Goal: Information Seeking & Learning: Compare options

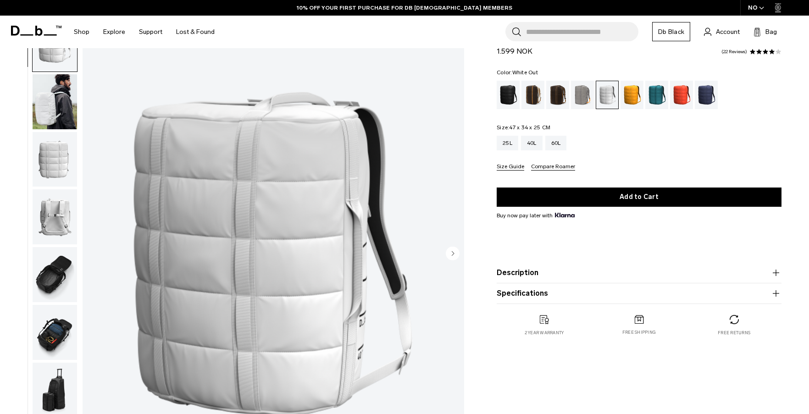
click at [450, 249] on circle "Next slide" at bounding box center [453, 253] width 14 height 14
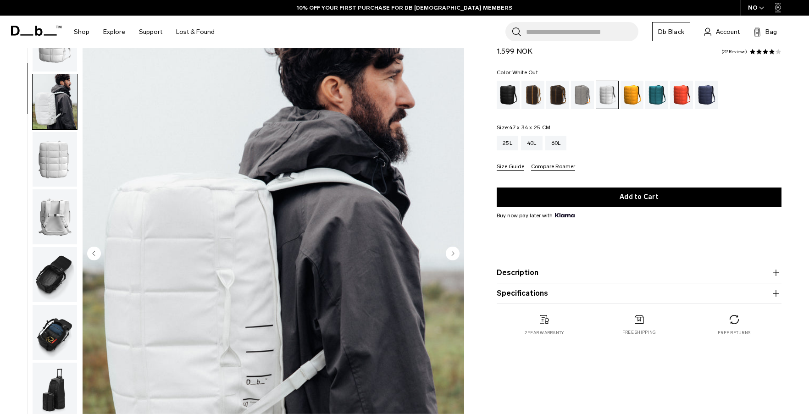
scroll to position [58, 0]
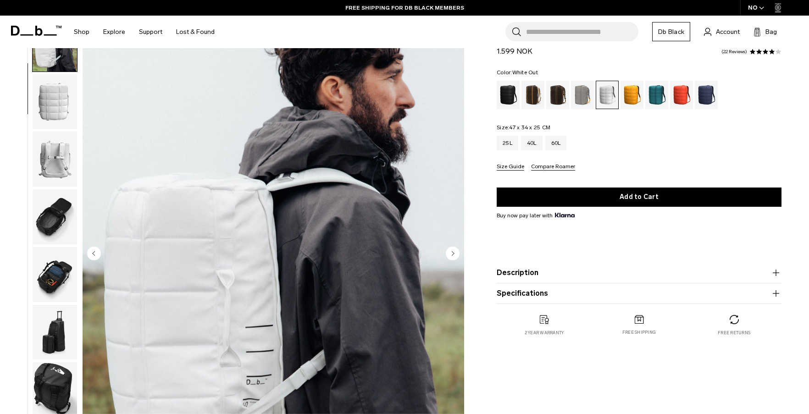
click at [451, 252] on circle "Next slide" at bounding box center [453, 253] width 14 height 14
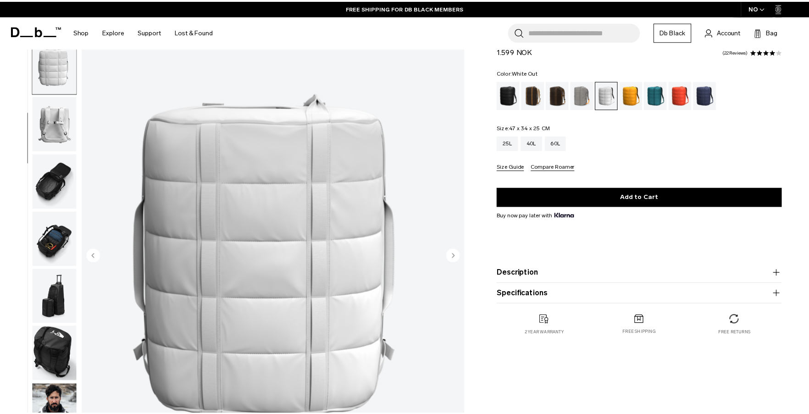
scroll to position [94, 0]
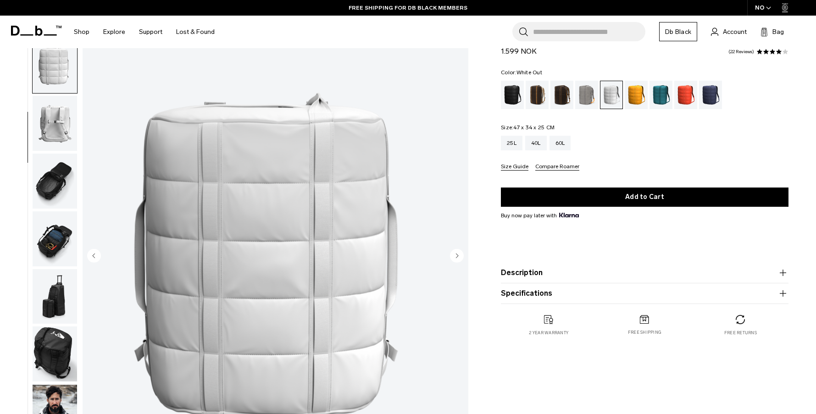
click at [456, 251] on circle "Next slide" at bounding box center [457, 256] width 14 height 14
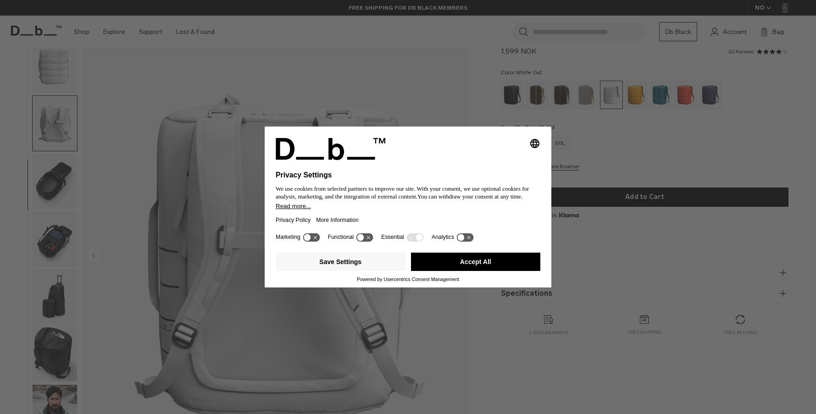
click at [482, 265] on button "Accept All" at bounding box center [476, 262] width 130 height 18
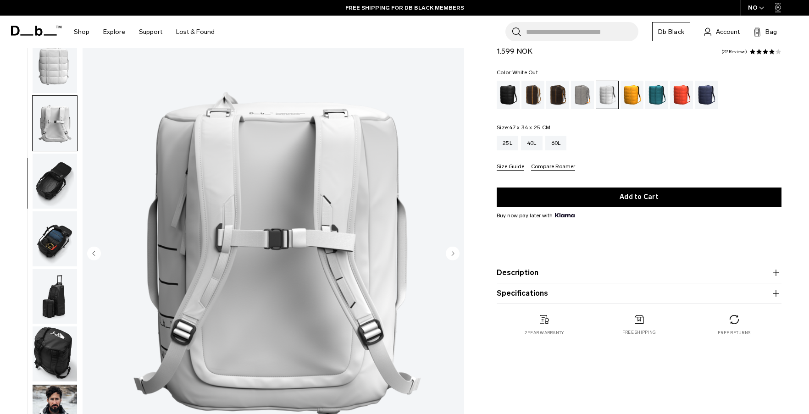
scroll to position [99, 0]
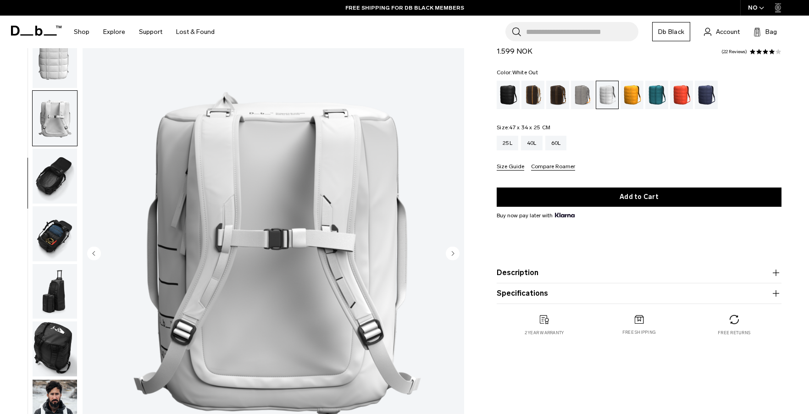
click at [454, 256] on circle "Next slide" at bounding box center [453, 253] width 14 height 14
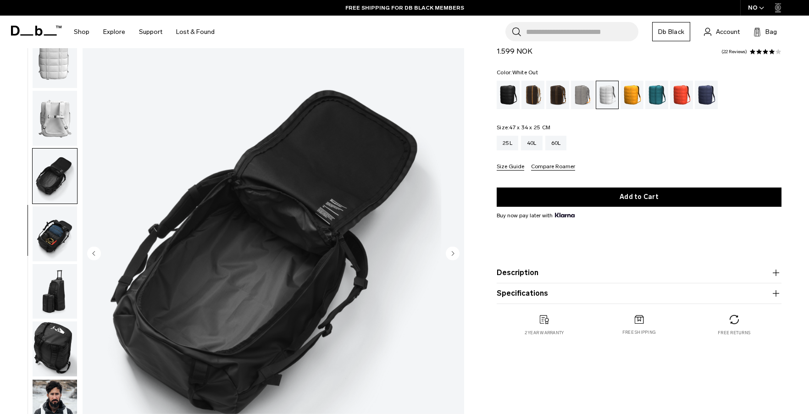
click at [454, 256] on circle "Next slide" at bounding box center [453, 253] width 14 height 14
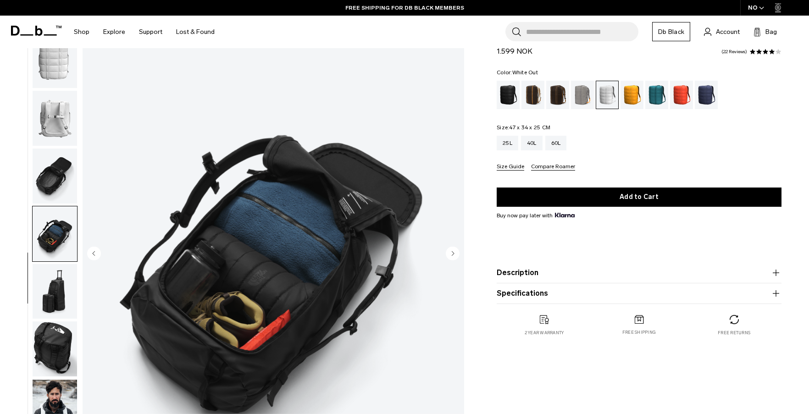
click at [454, 256] on circle "Next slide" at bounding box center [453, 253] width 14 height 14
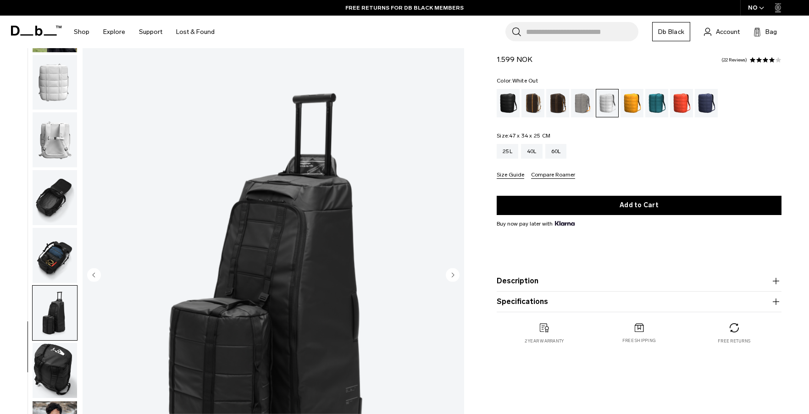
scroll to position [0, 0]
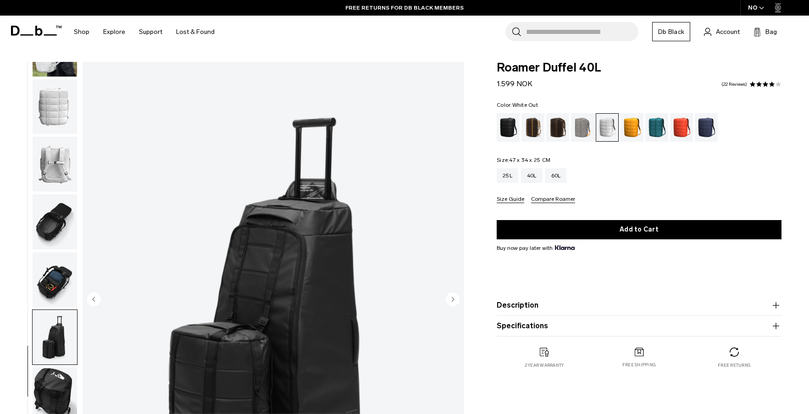
click at [39, 26] on icon at bounding box center [36, 31] width 50 height 10
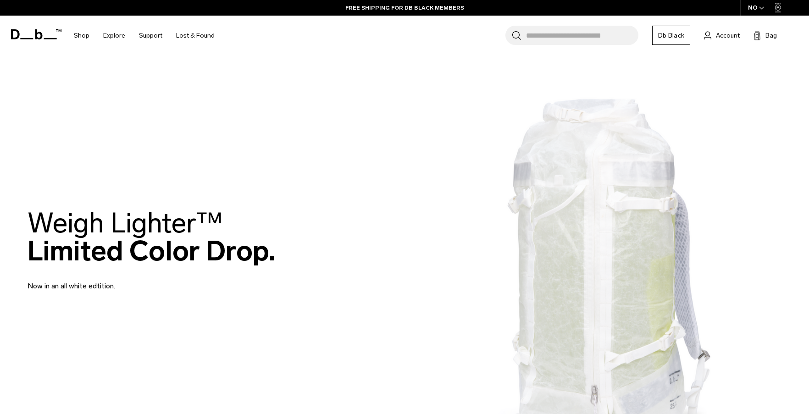
scroll to position [825, 0]
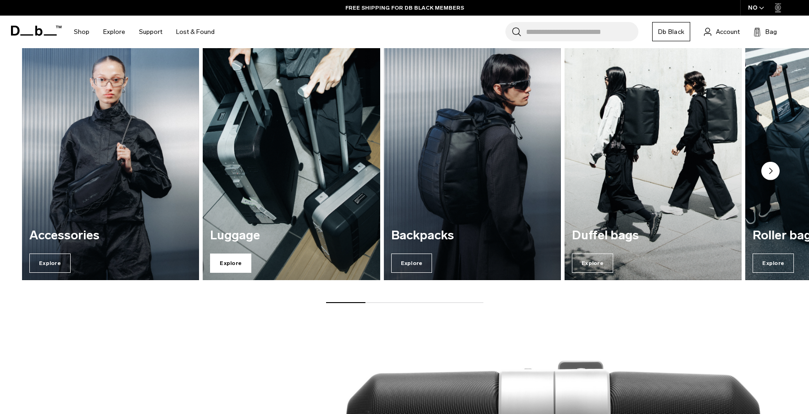
click at [227, 262] on span "Explore" at bounding box center [230, 263] width 41 height 19
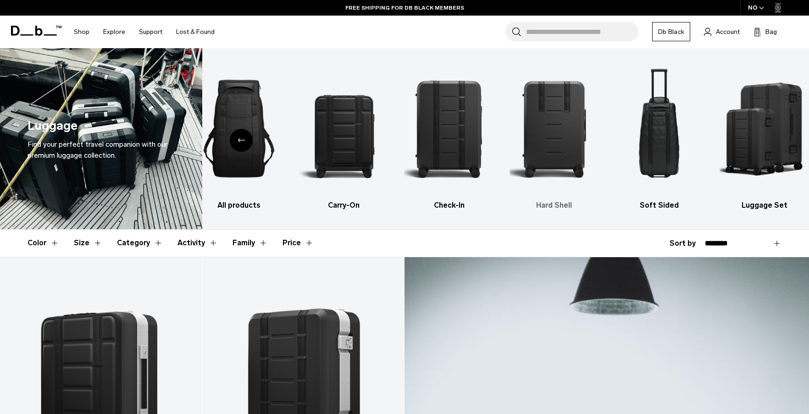
click at [567, 141] on img "4 / 6" at bounding box center [553, 128] width 89 height 133
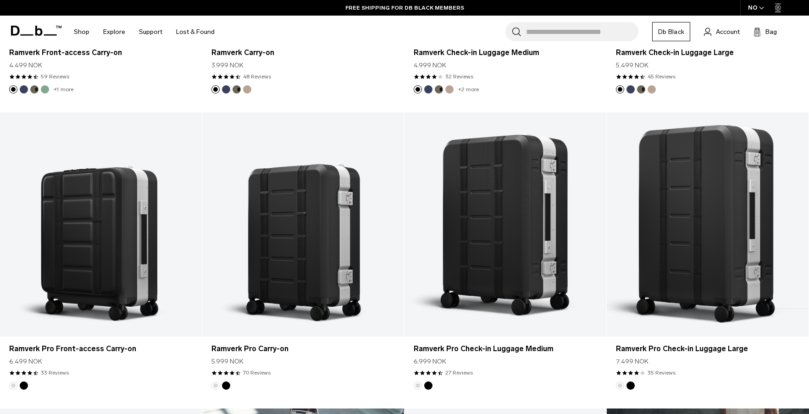
scroll to position [734, 0]
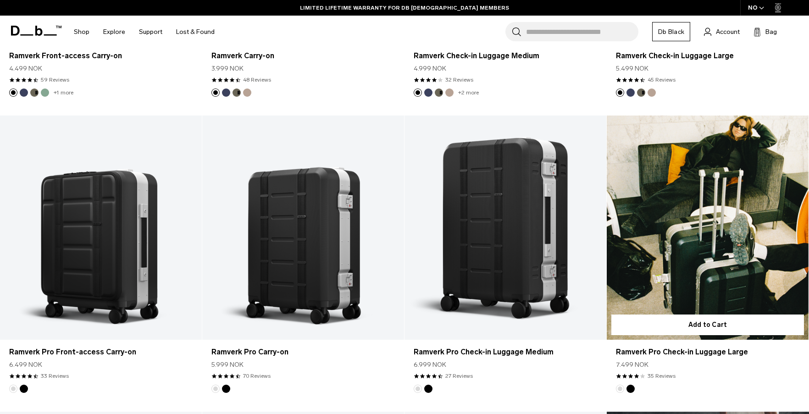
click at [621, 390] on button "Silver" at bounding box center [620, 389] width 8 height 8
click at [629, 386] on button "Black Out" at bounding box center [630, 389] width 8 height 8
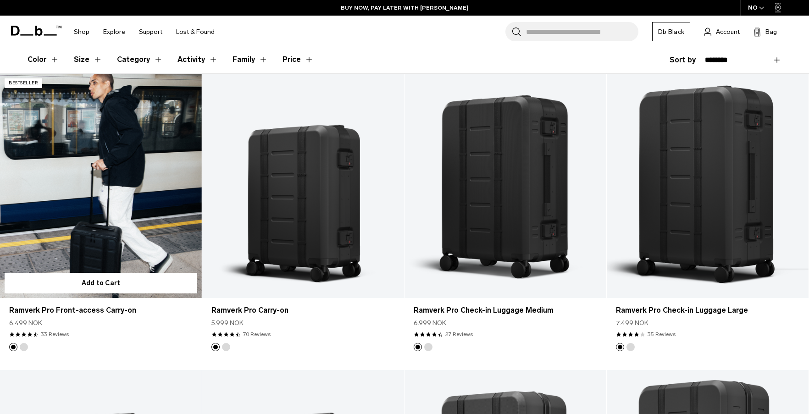
scroll to position [0, 0]
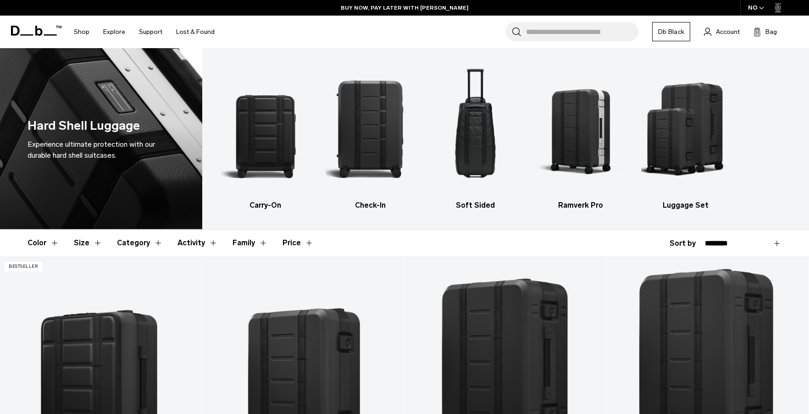
click at [77, 118] on h1 "Hard Shell Luggage" at bounding box center [84, 125] width 112 height 19
click at [39, 27] on icon at bounding box center [36, 31] width 50 height 10
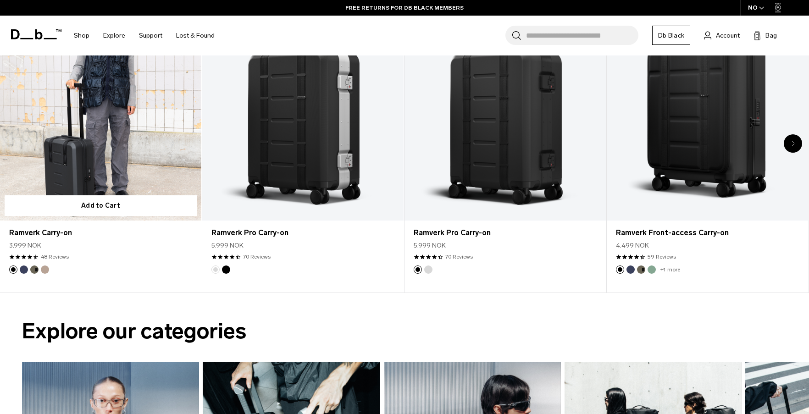
scroll to position [688, 0]
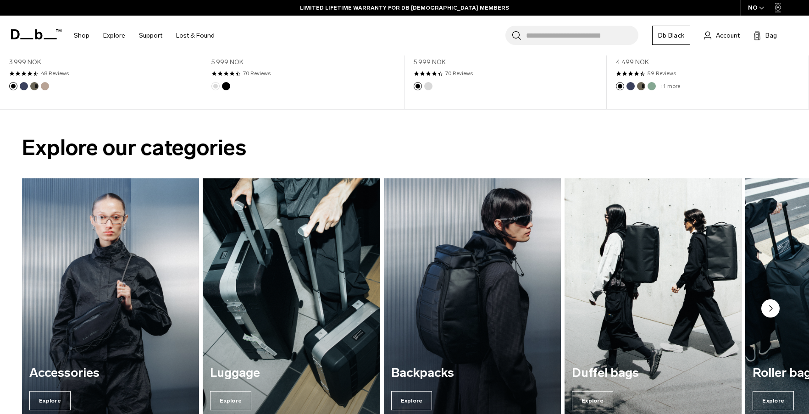
click at [424, 295] on img "3 / 7" at bounding box center [472, 298] width 183 height 246
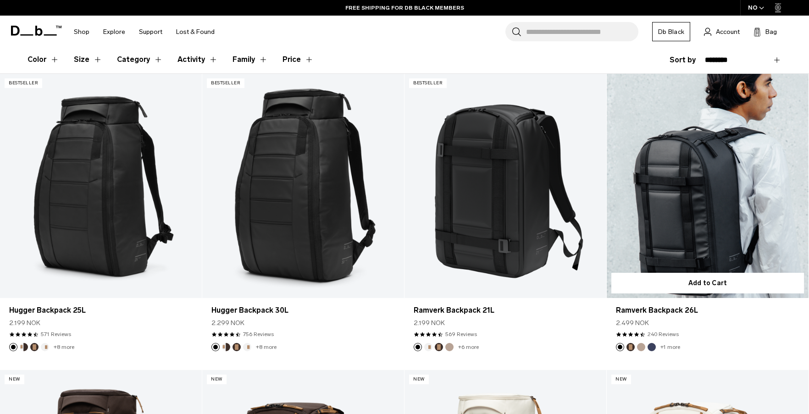
click at [659, 225] on link "Ramverk Backpack 26L" at bounding box center [708, 186] width 202 height 224
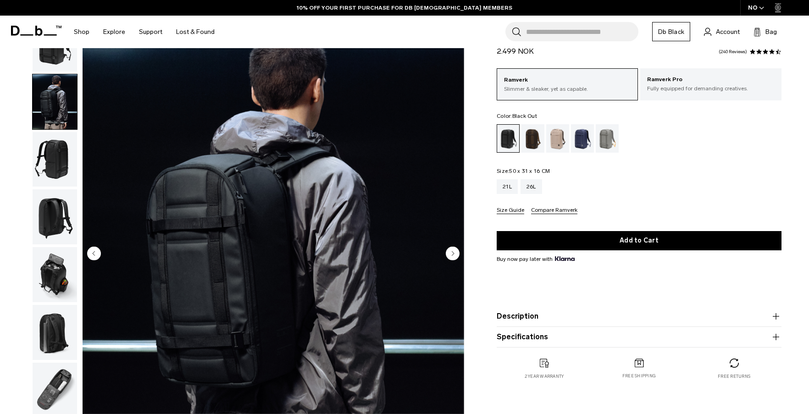
click at [61, 156] on img "button" at bounding box center [55, 159] width 44 height 55
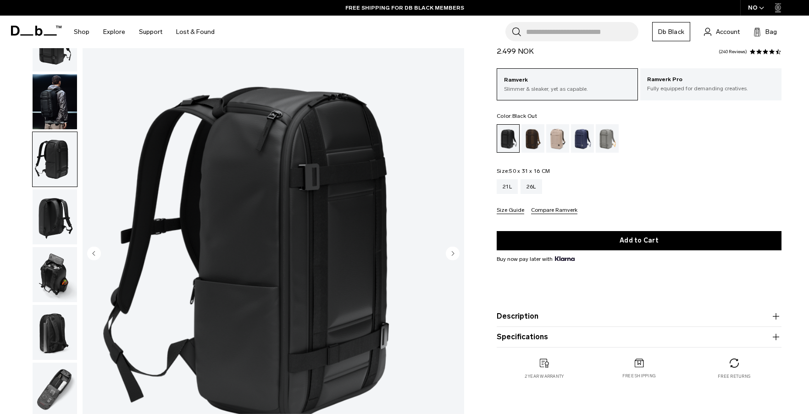
click at [55, 209] on img "button" at bounding box center [55, 216] width 44 height 55
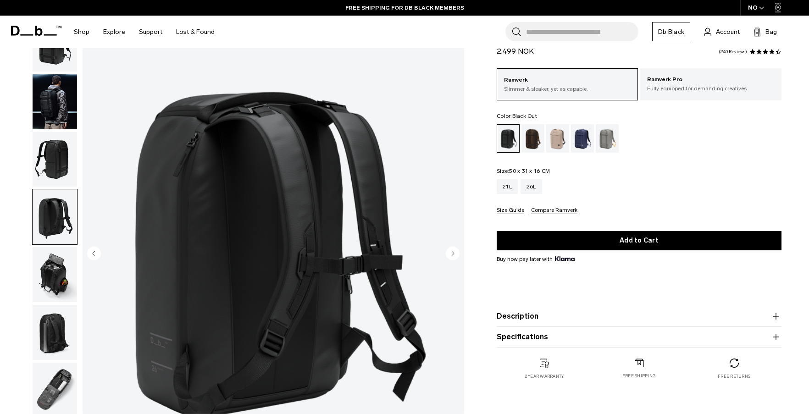
click at [54, 279] on img "button" at bounding box center [55, 274] width 44 height 55
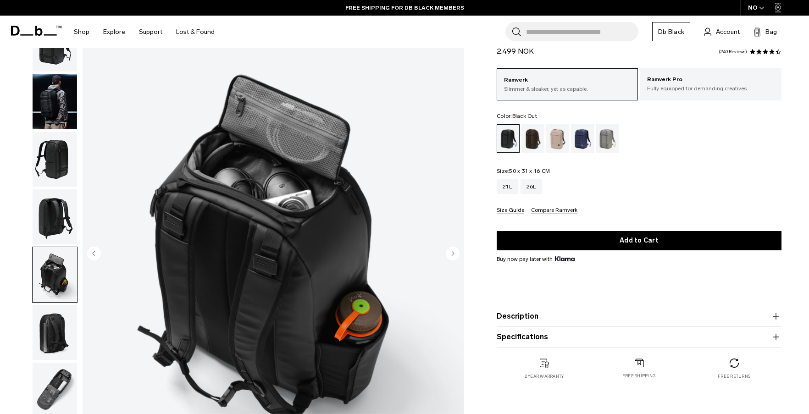
click at [54, 329] on img "button" at bounding box center [55, 332] width 44 height 55
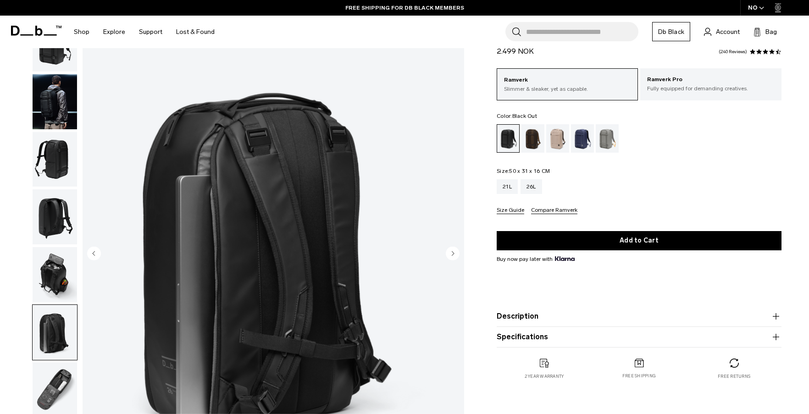
scroll to position [138, 0]
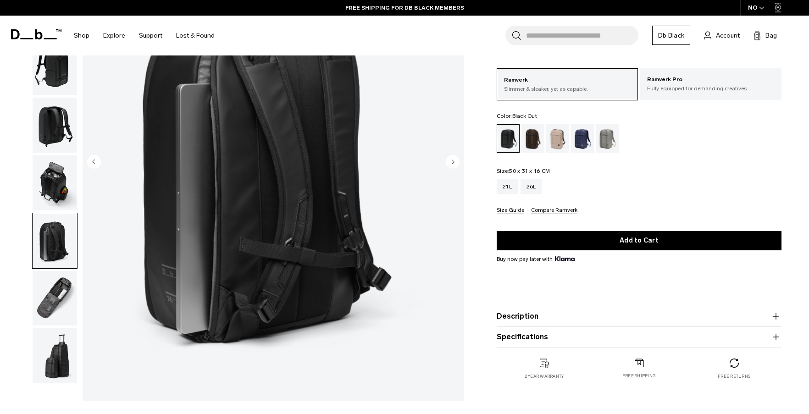
click at [54, 329] on img "button" at bounding box center [55, 355] width 44 height 55
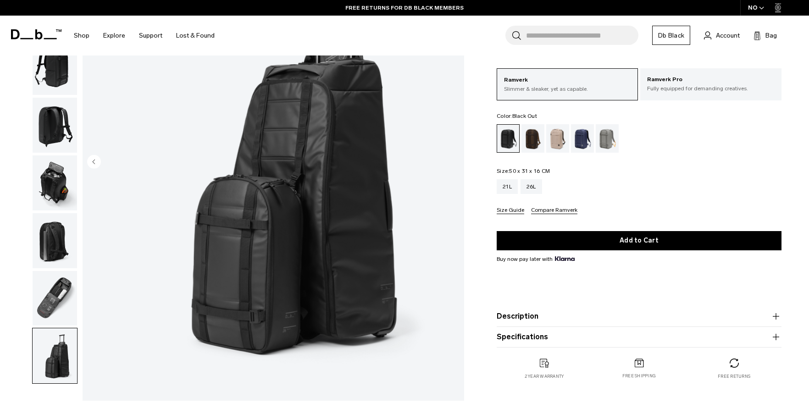
click at [45, 291] on img "button" at bounding box center [55, 298] width 44 height 55
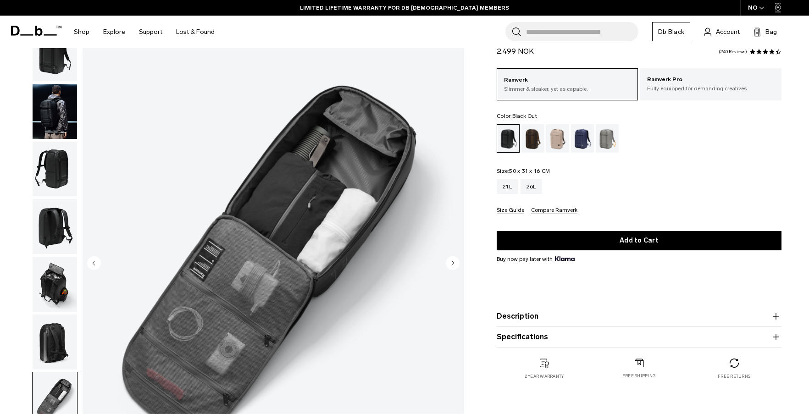
scroll to position [0, 0]
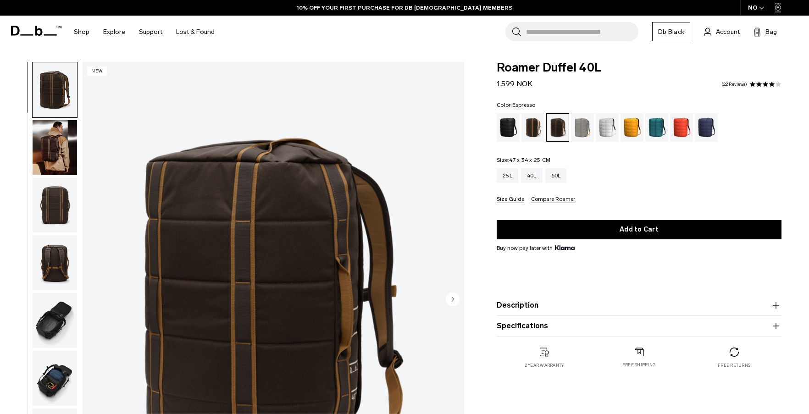
click at [52, 327] on img "button" at bounding box center [55, 320] width 44 height 55
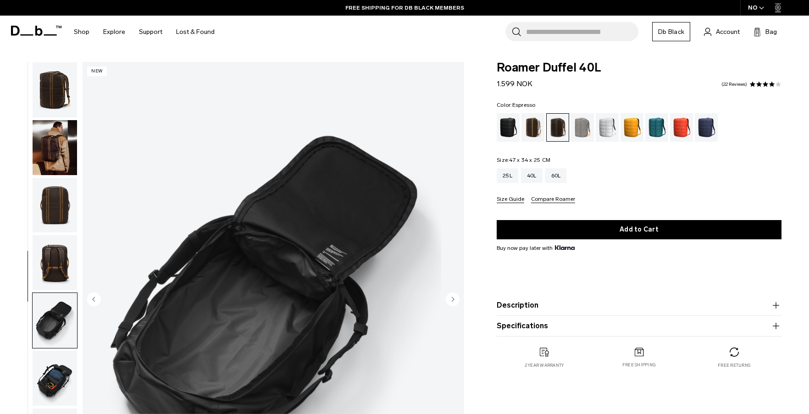
click at [56, 204] on img "button" at bounding box center [55, 205] width 44 height 55
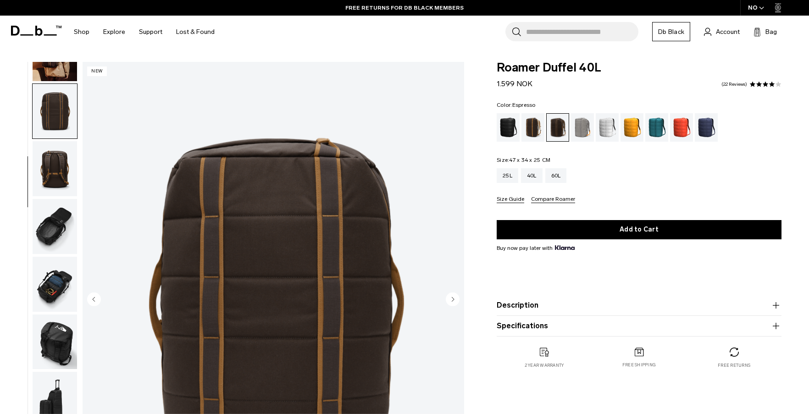
scroll to position [99, 0]
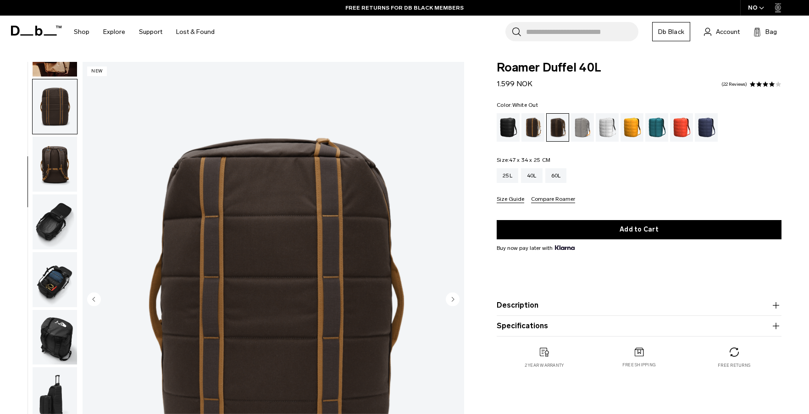
click at [615, 127] on div "White Out" at bounding box center [607, 127] width 23 height 28
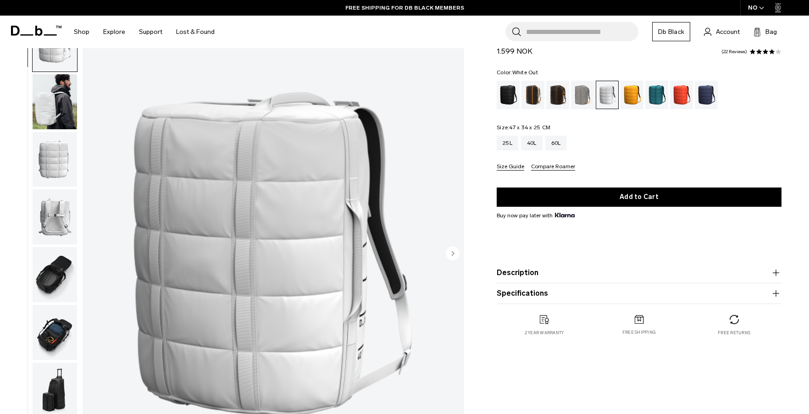
click at [586, 93] on div "Sand Grey" at bounding box center [582, 95] width 23 height 28
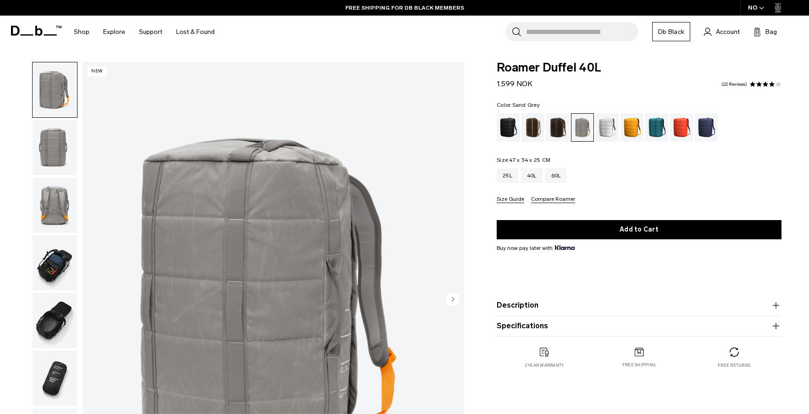
click at [23, 36] on span at bounding box center [36, 30] width 50 height 35
click at [34, 35] on icon at bounding box center [36, 31] width 50 height 10
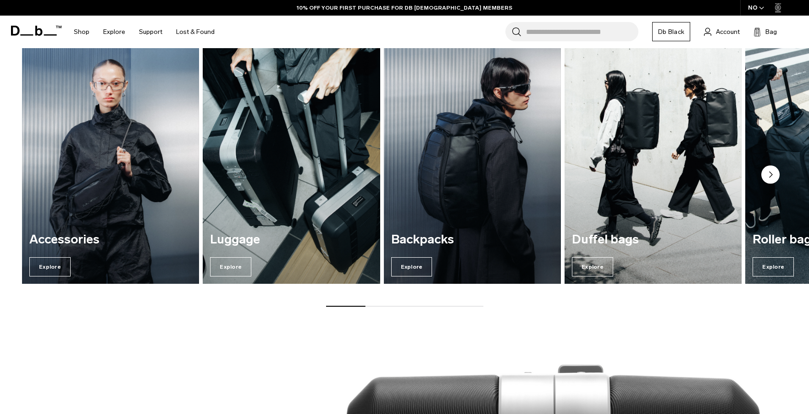
scroll to position [871, 0]
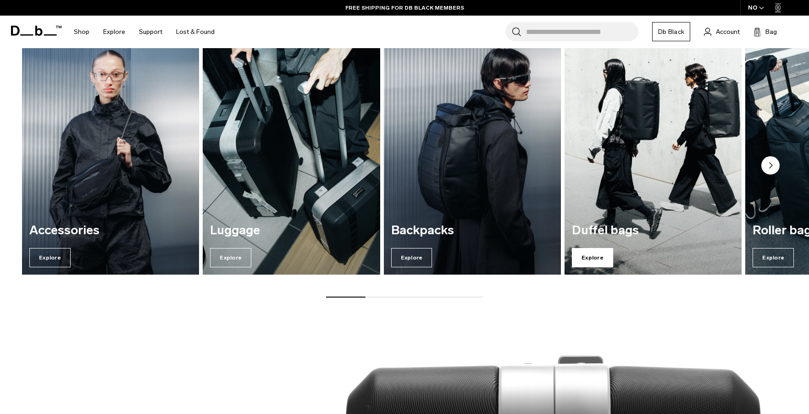
click at [591, 265] on span "Explore" at bounding box center [592, 257] width 41 height 19
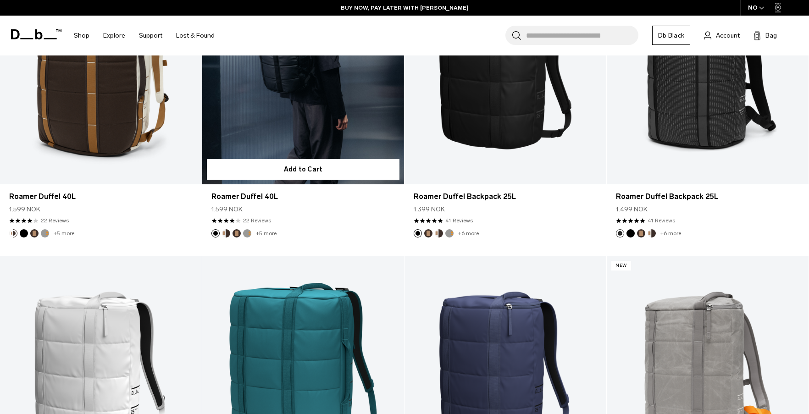
scroll to position [504, 0]
